Goal: Task Accomplishment & Management: Use online tool/utility

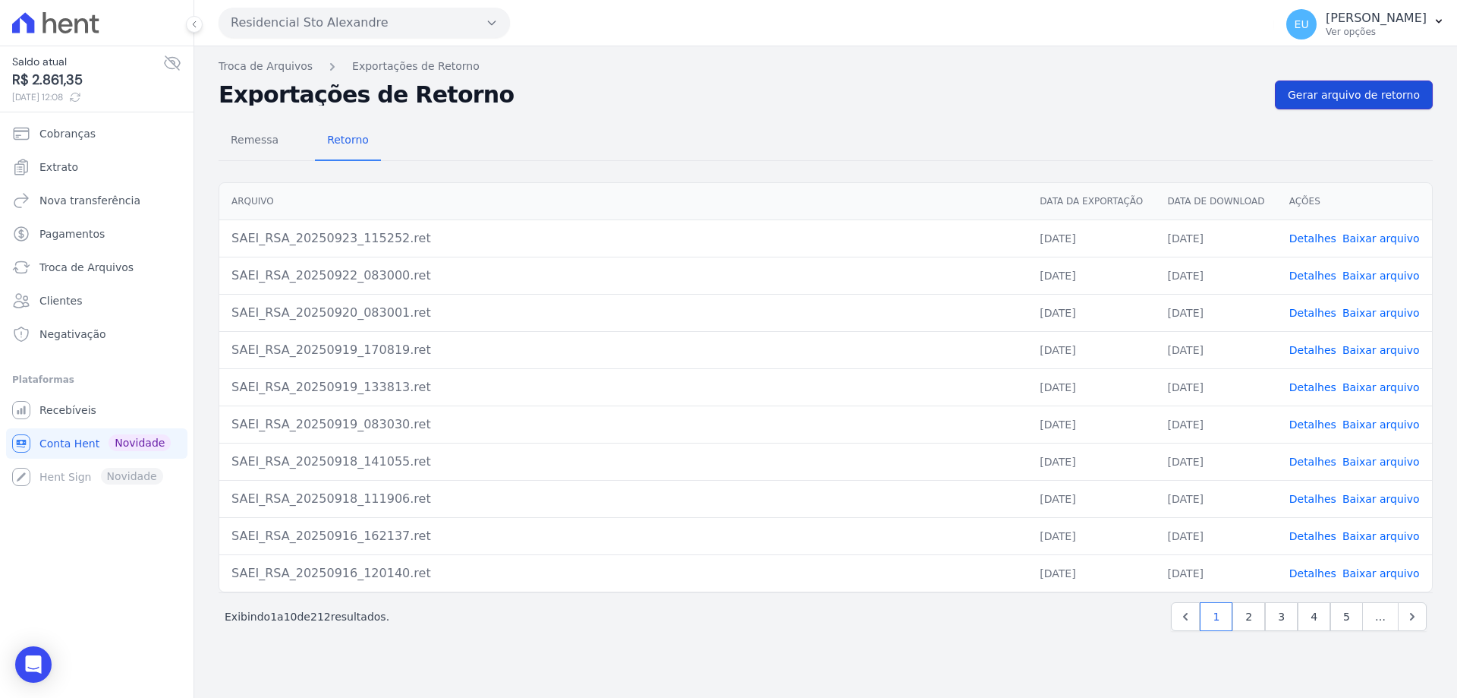
click at [1334, 95] on span "Gerar arquivo de retorno" at bounding box center [1354, 94] width 132 height 15
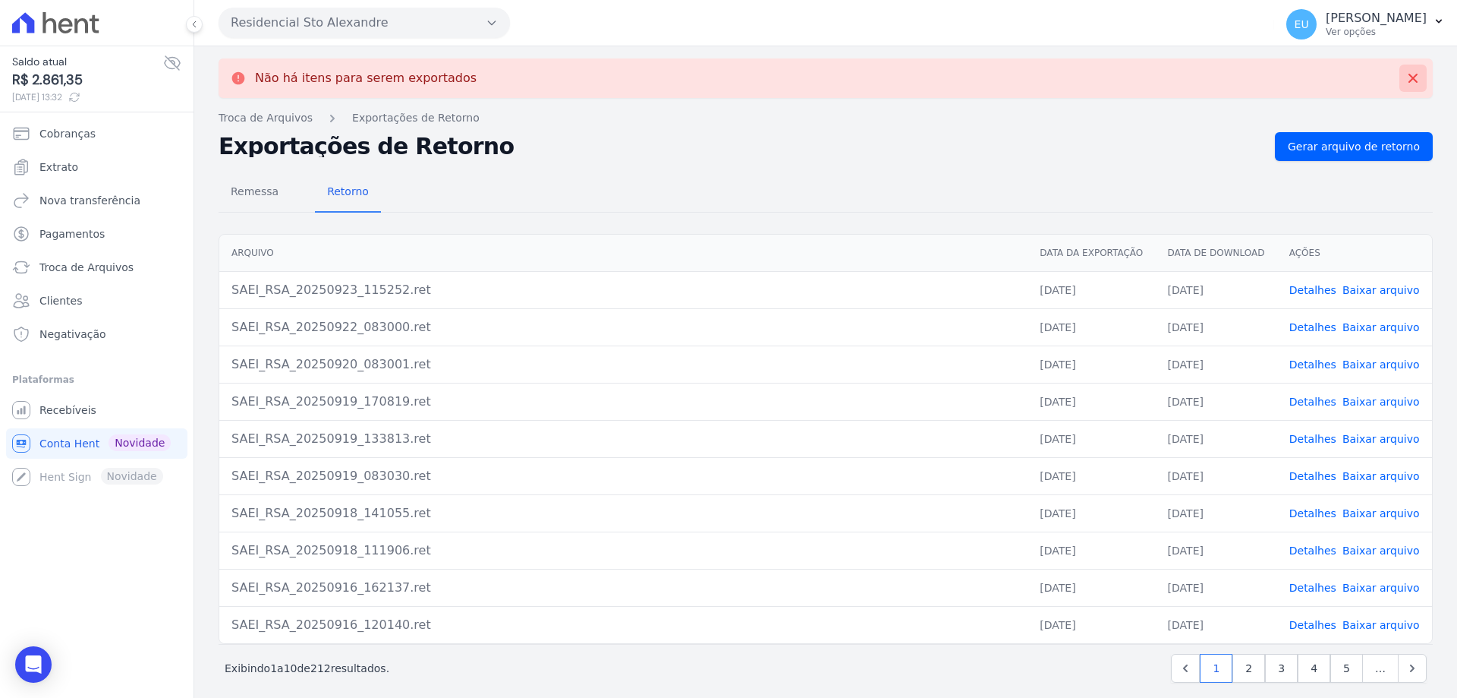
click at [1406, 74] on icon at bounding box center [1413, 78] width 15 height 15
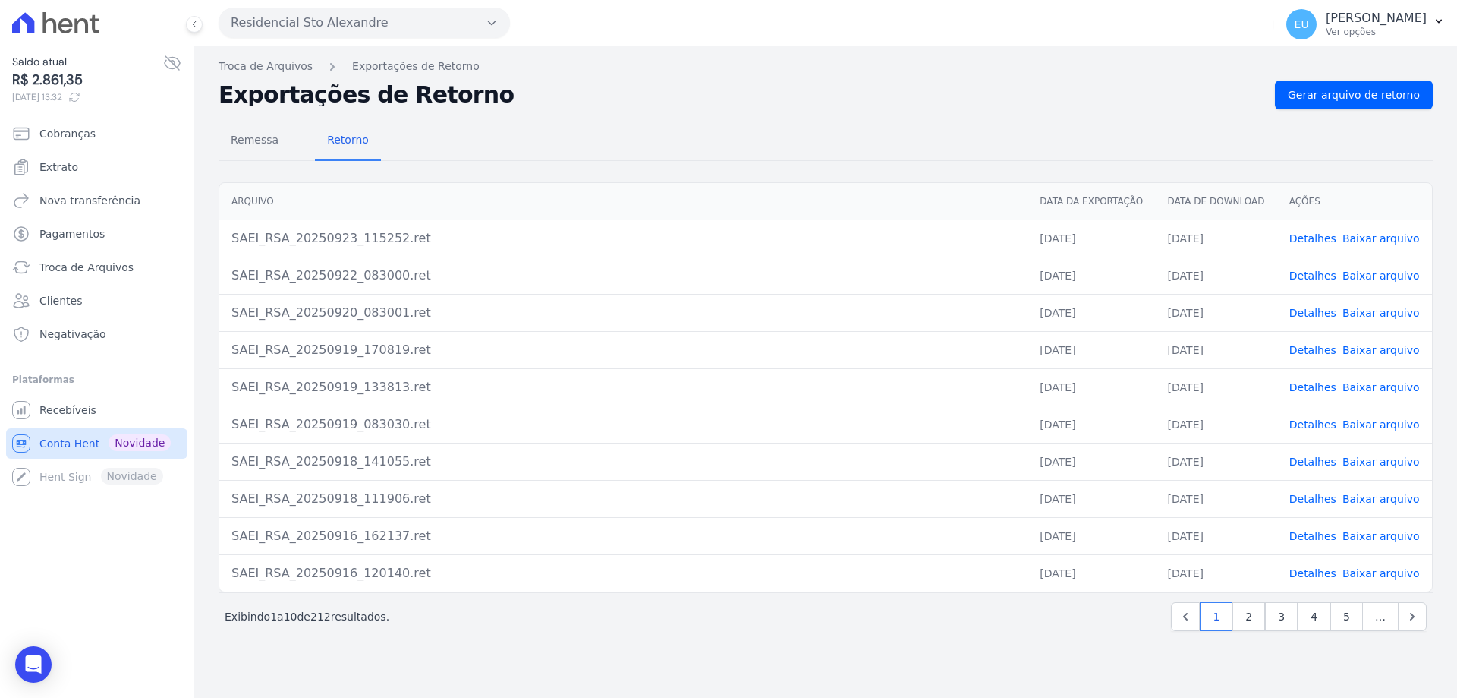
click at [74, 440] on span "Conta Hent" at bounding box center [69, 443] width 60 height 15
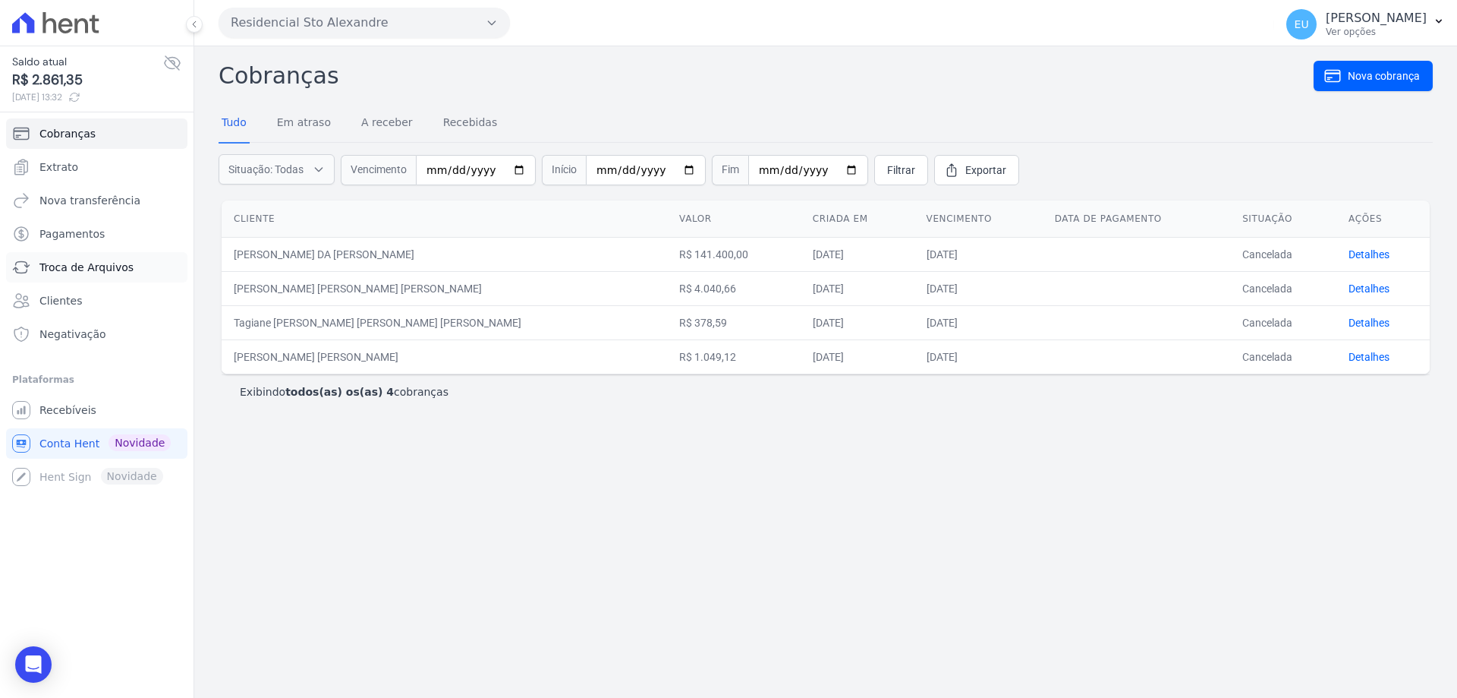
click at [68, 263] on span "Troca de Arquivos" at bounding box center [86, 267] width 94 height 15
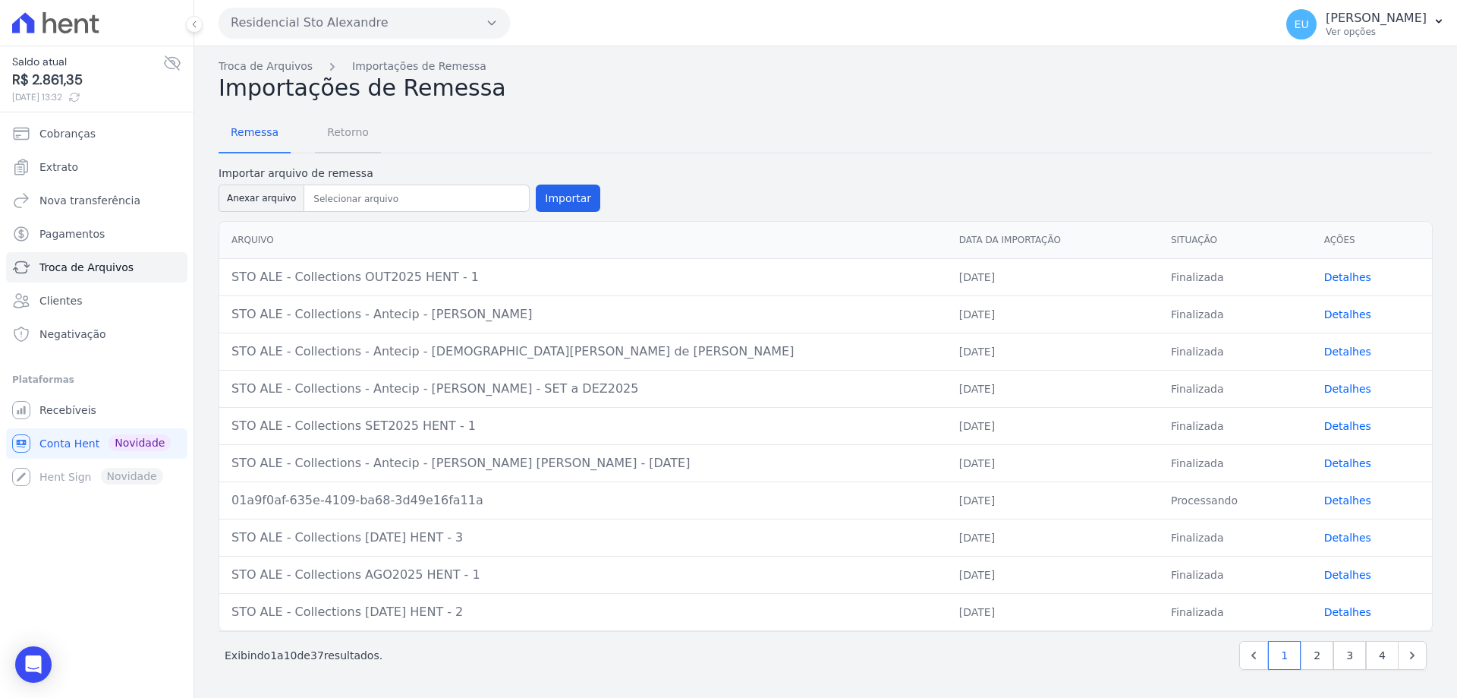
click at [342, 134] on span "Retorno" at bounding box center [348, 132] width 60 height 30
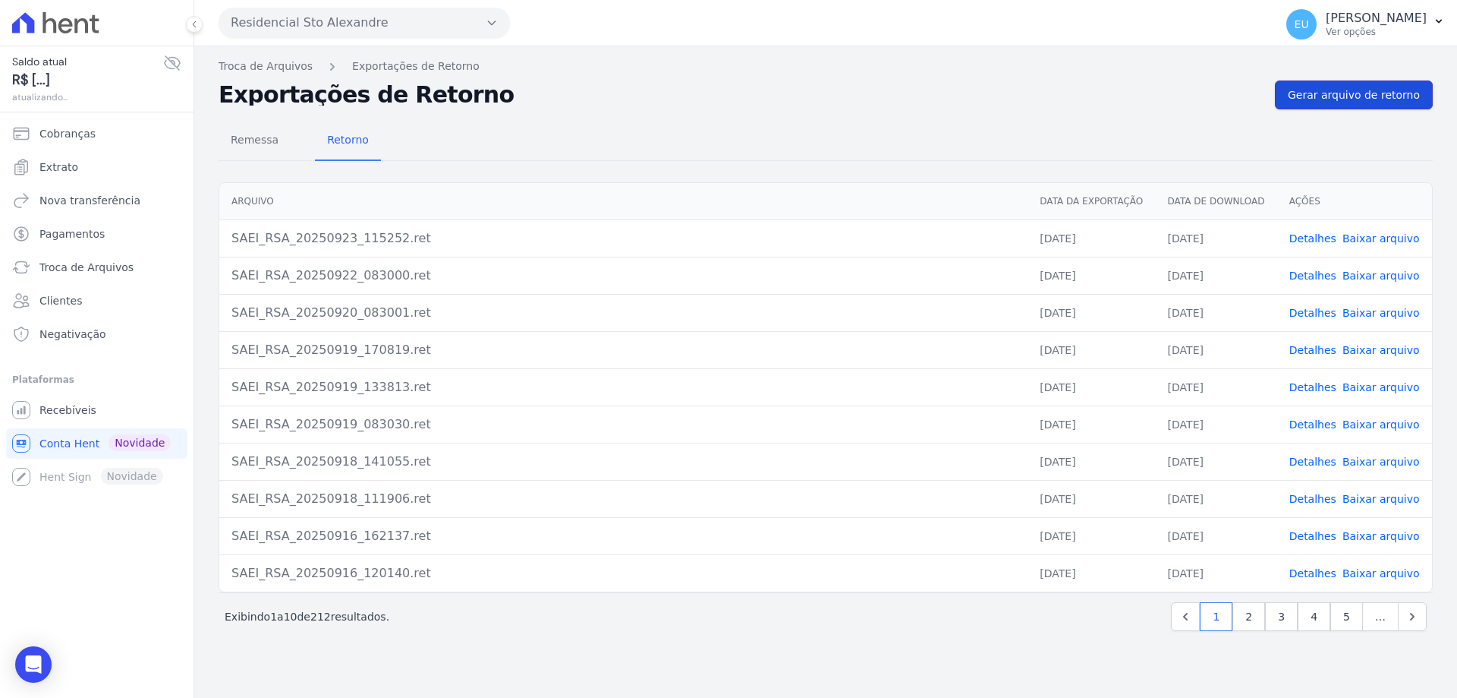
click at [1363, 93] on span "Gerar arquivo de retorno" at bounding box center [1354, 94] width 132 height 15
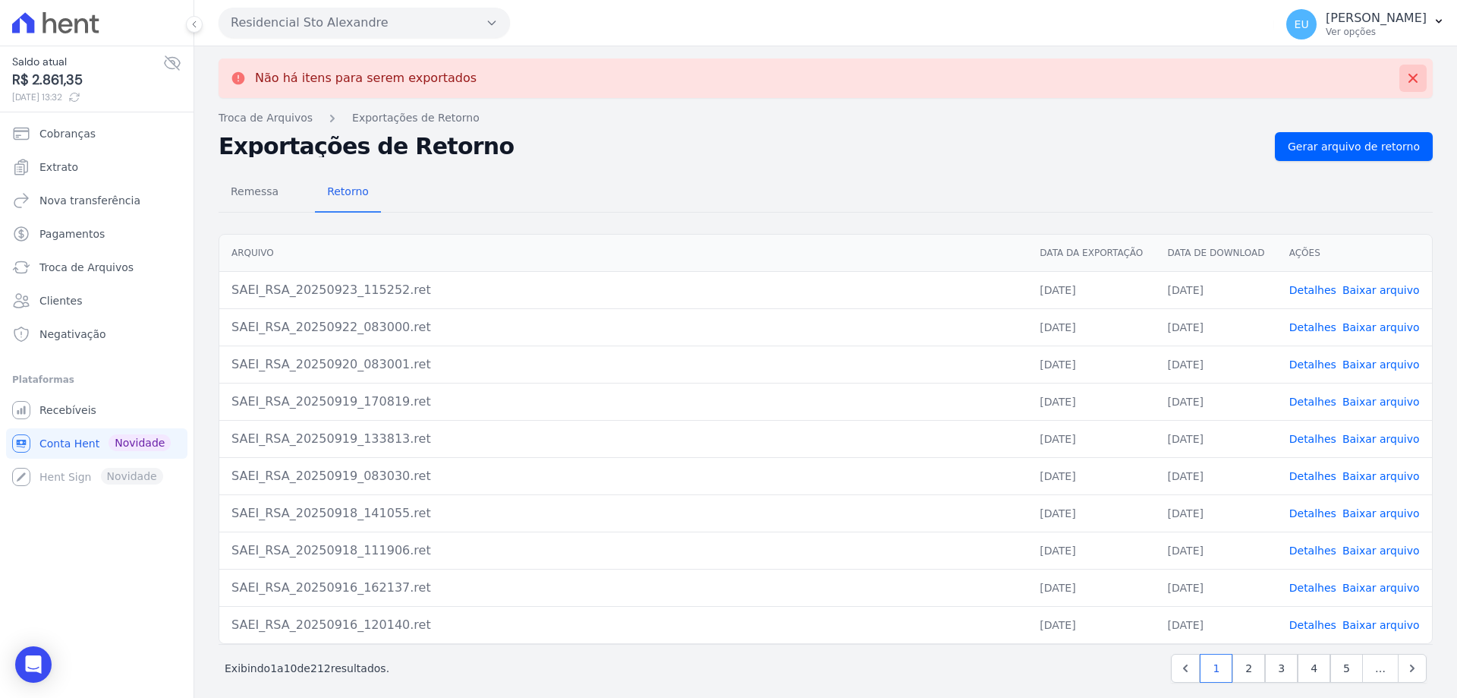
click at [1407, 73] on icon at bounding box center [1413, 78] width 15 height 15
